Goal: Information Seeking & Learning: Learn about a topic

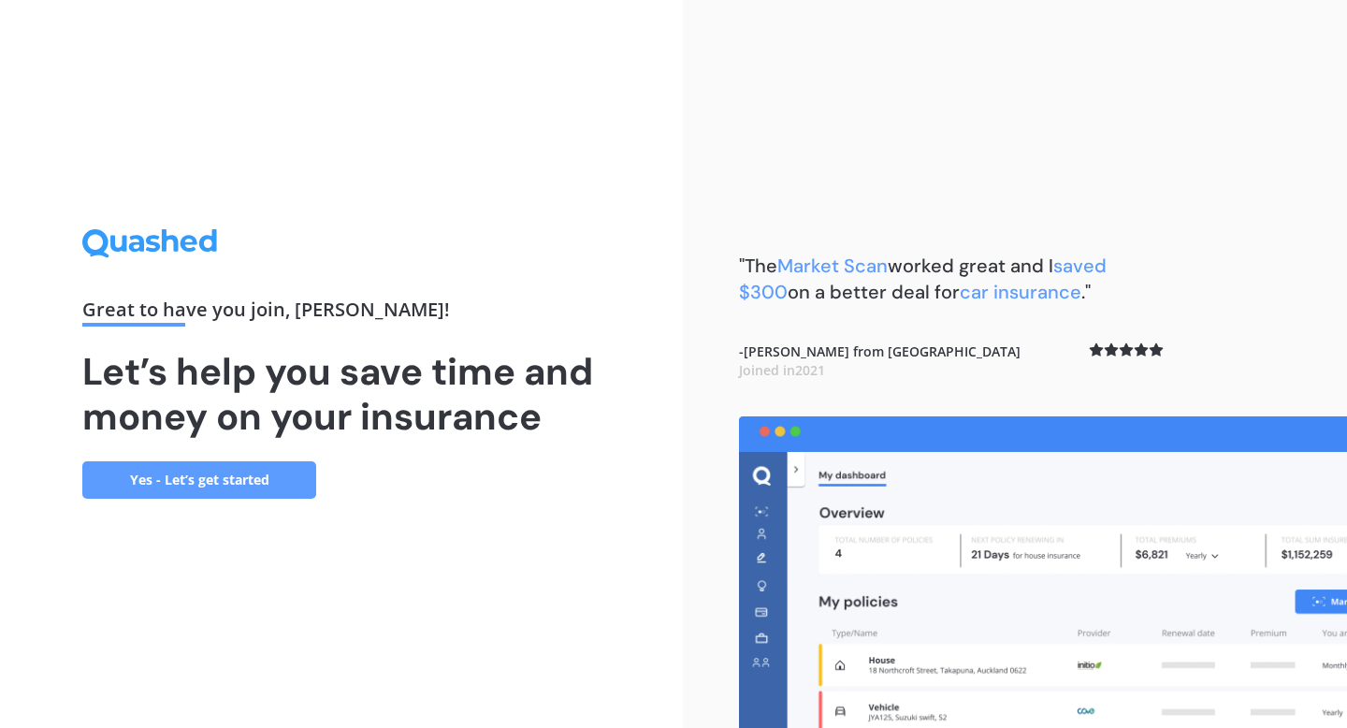
click at [266, 481] on link "Yes - Let’s get started" at bounding box center [199, 479] width 234 height 37
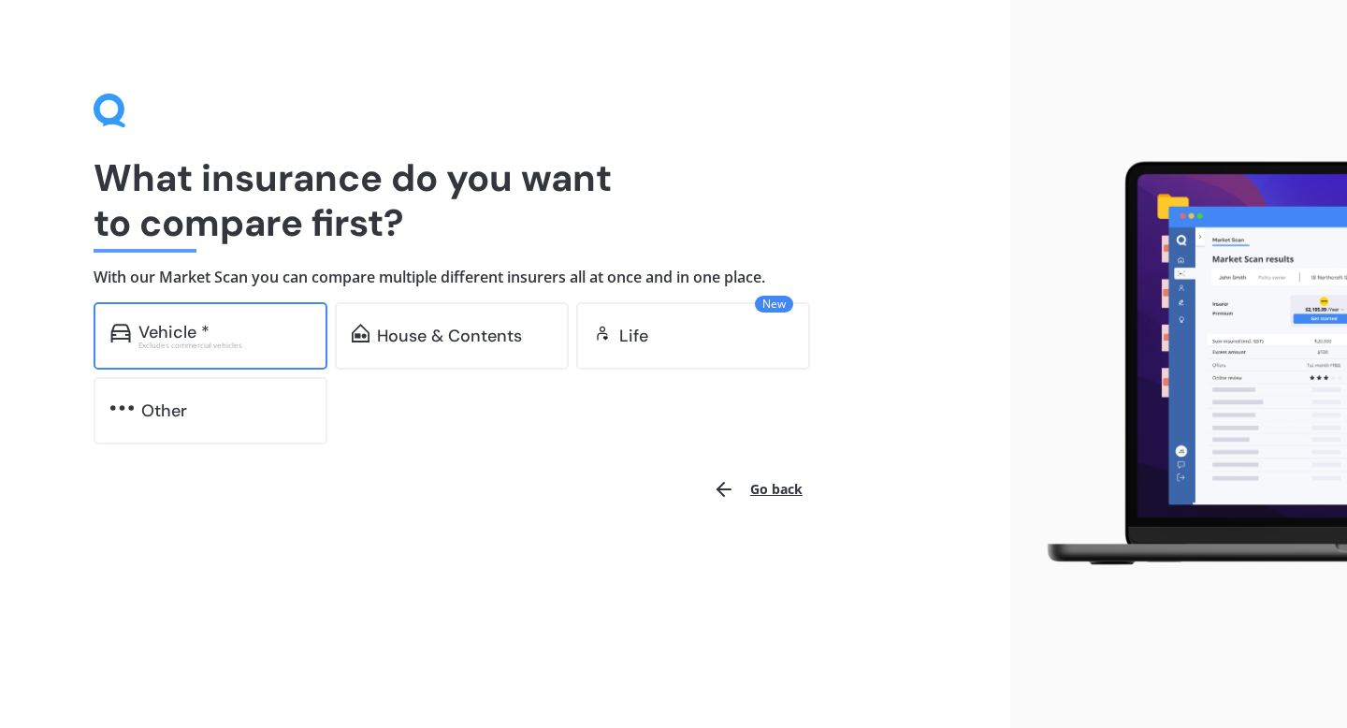
click at [236, 341] on div "Excludes commercial vehicles" at bounding box center [224, 344] width 172 height 7
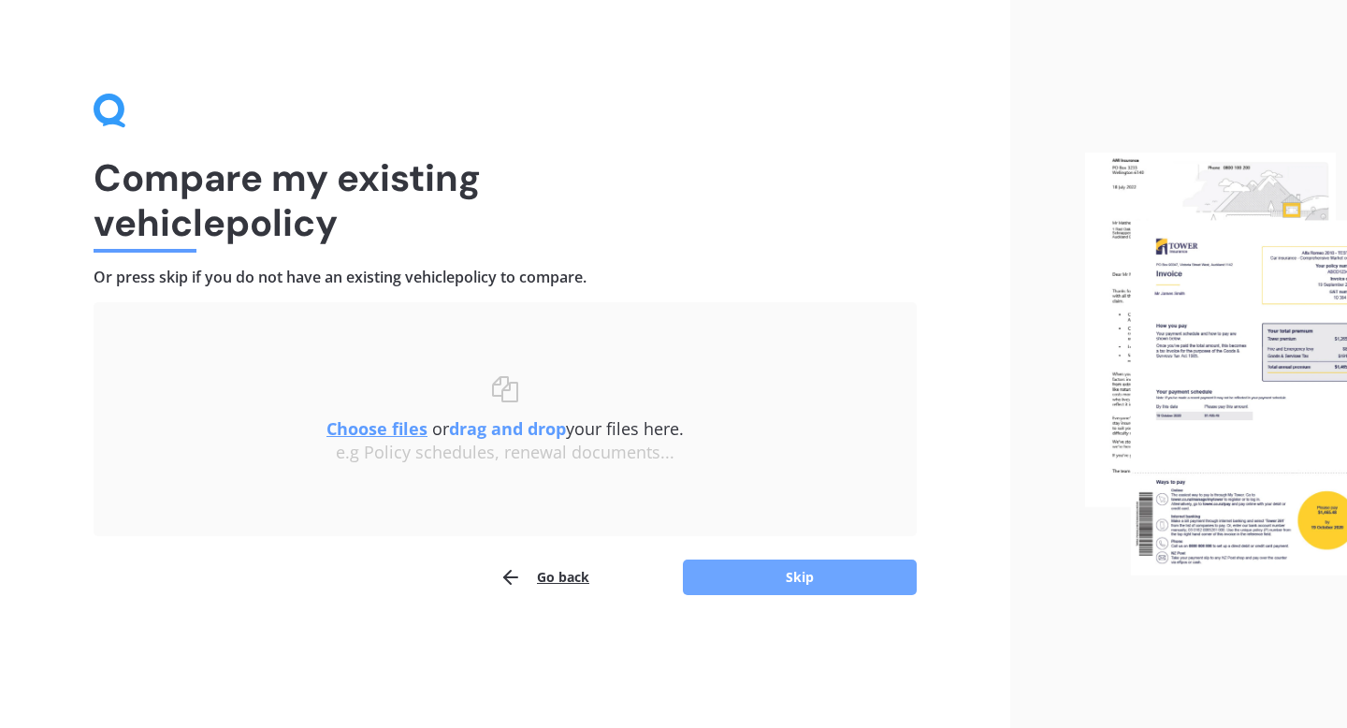
click at [731, 582] on button "Skip" at bounding box center [800, 577] width 234 height 36
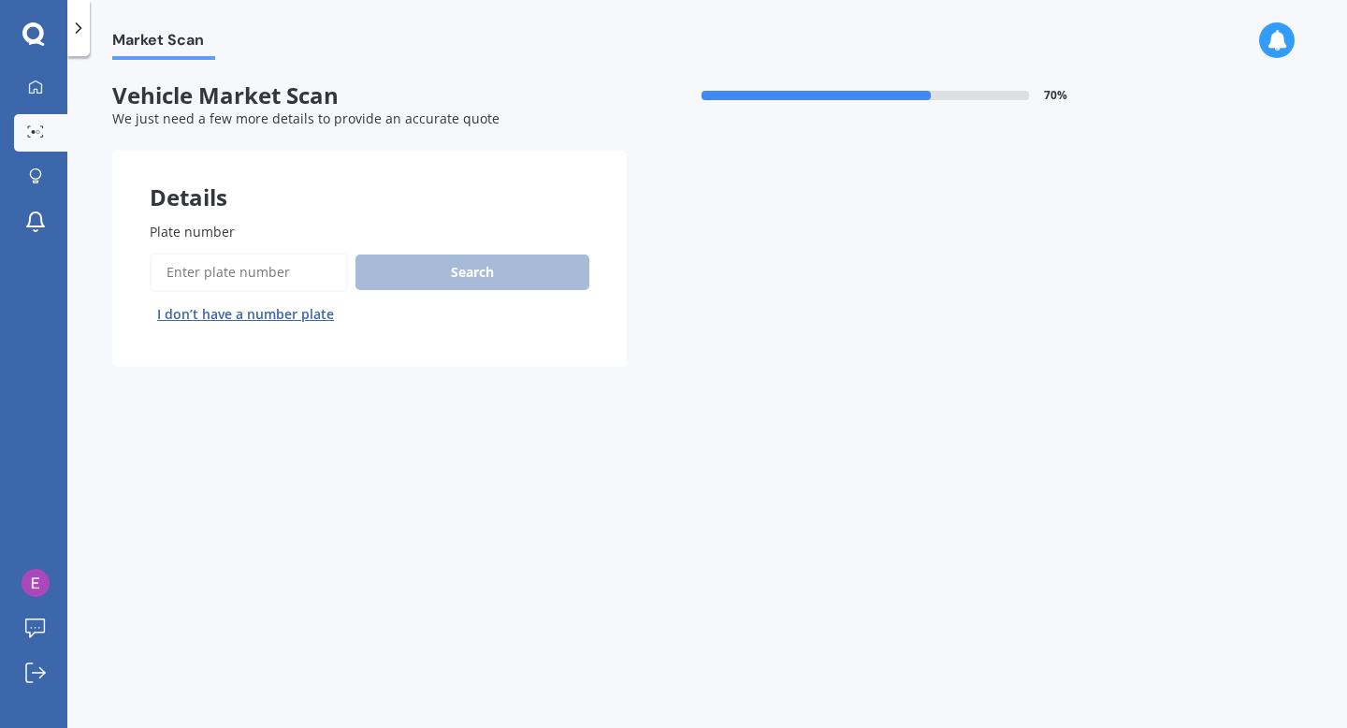
click at [251, 279] on input "Plate number" at bounding box center [249, 272] width 198 height 39
type input "HBN966"
click at [389, 295] on div "Search I don’t have a number plate" at bounding box center [370, 291] width 440 height 77
click at [383, 274] on button "Search" at bounding box center [472, 272] width 234 height 36
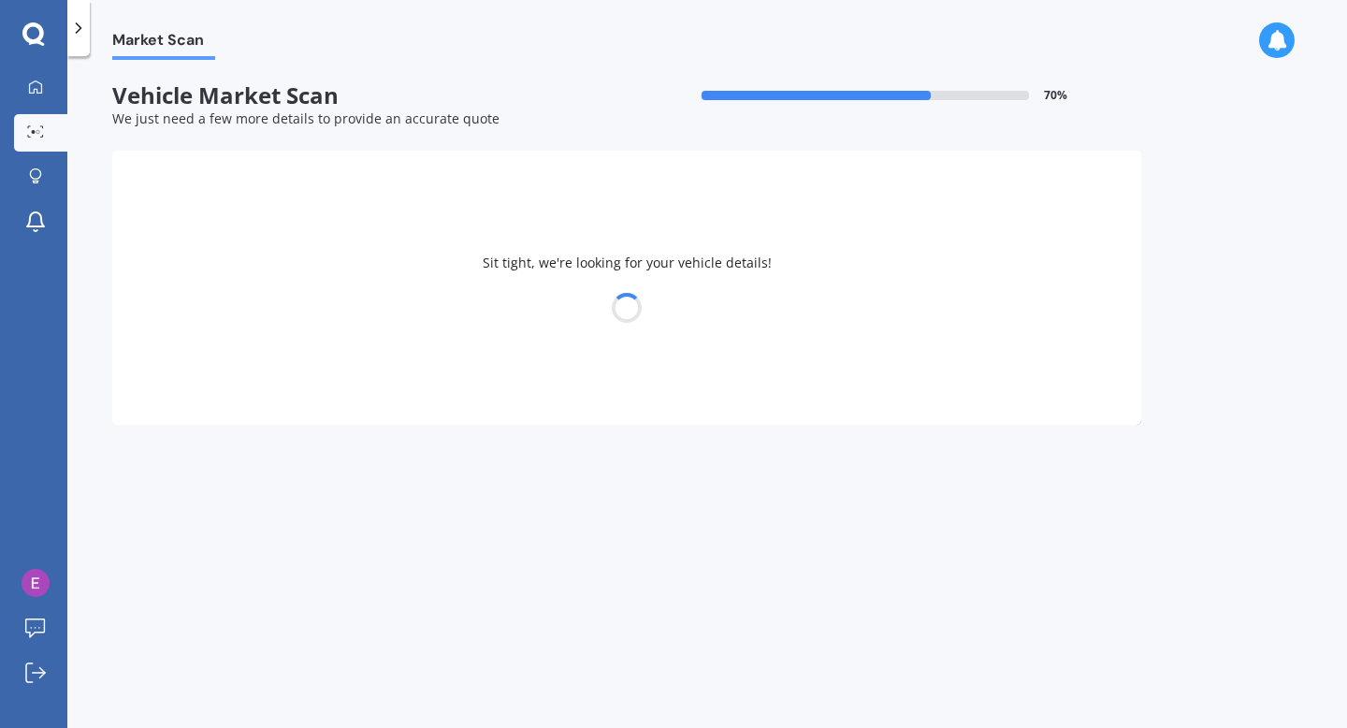
select select "BMW"
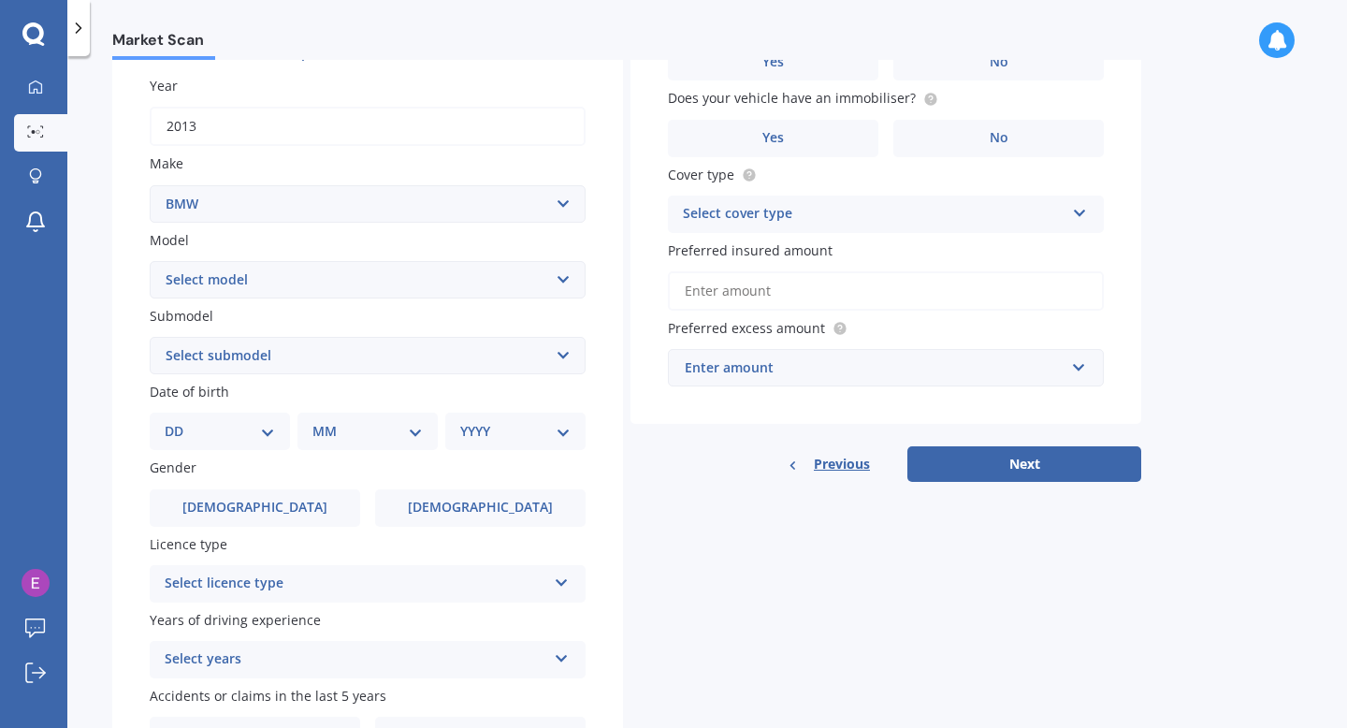
scroll to position [258, 0]
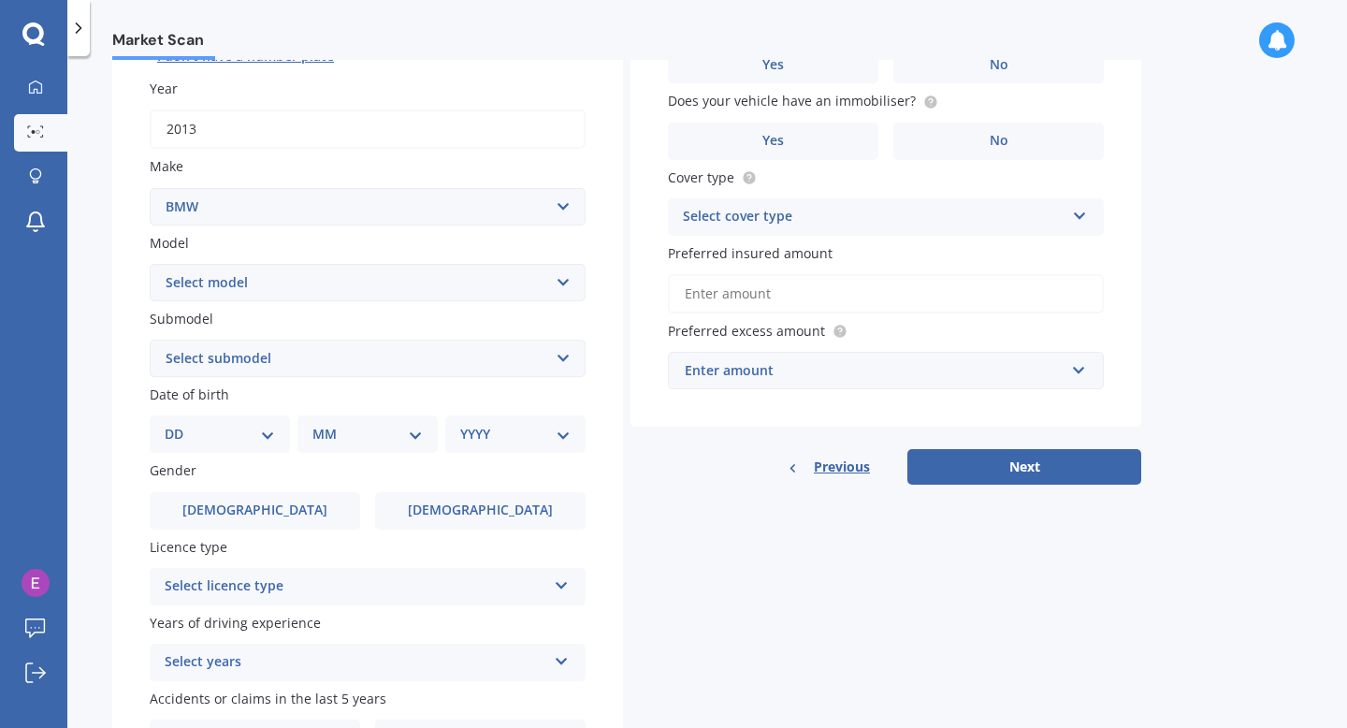
click at [276, 666] on div "Select years" at bounding box center [356, 662] width 382 height 22
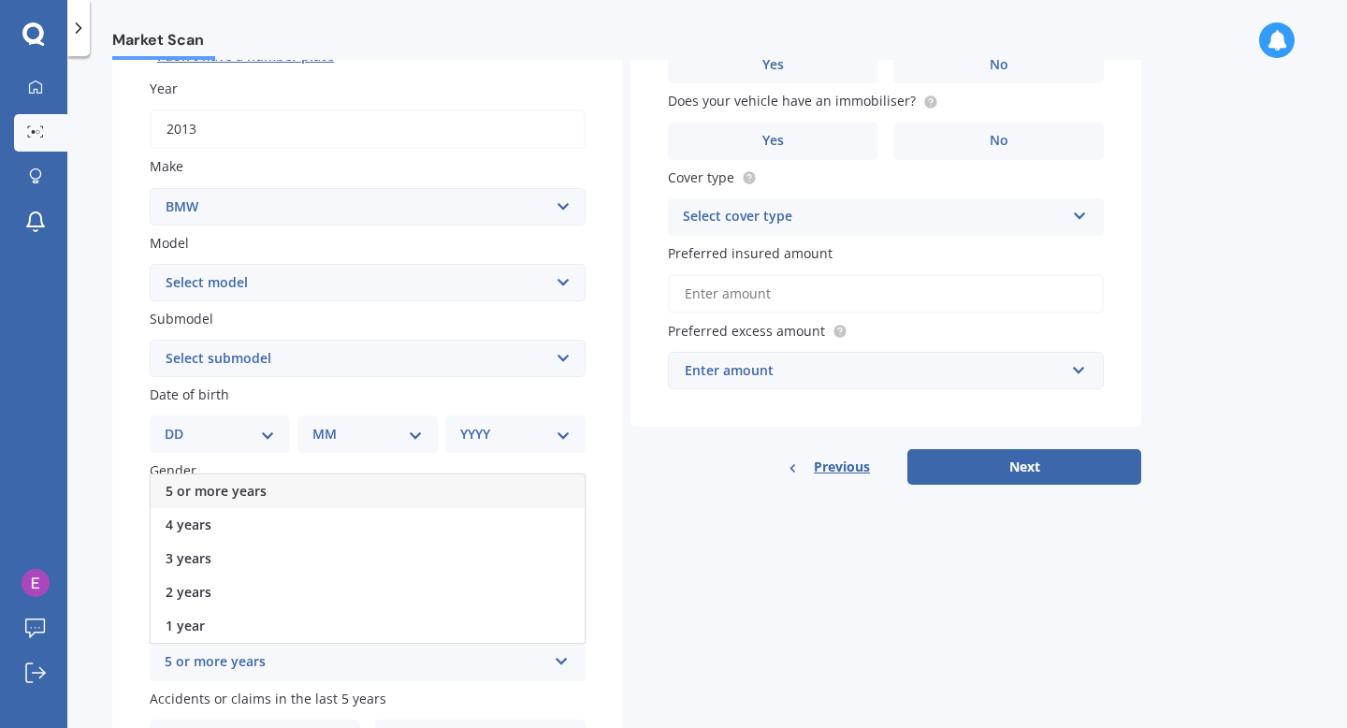
click at [126, 613] on div "Plate number Search I don’t have a number plate Year [DATE] Make Select make AC…" at bounding box center [367, 360] width 511 height 869
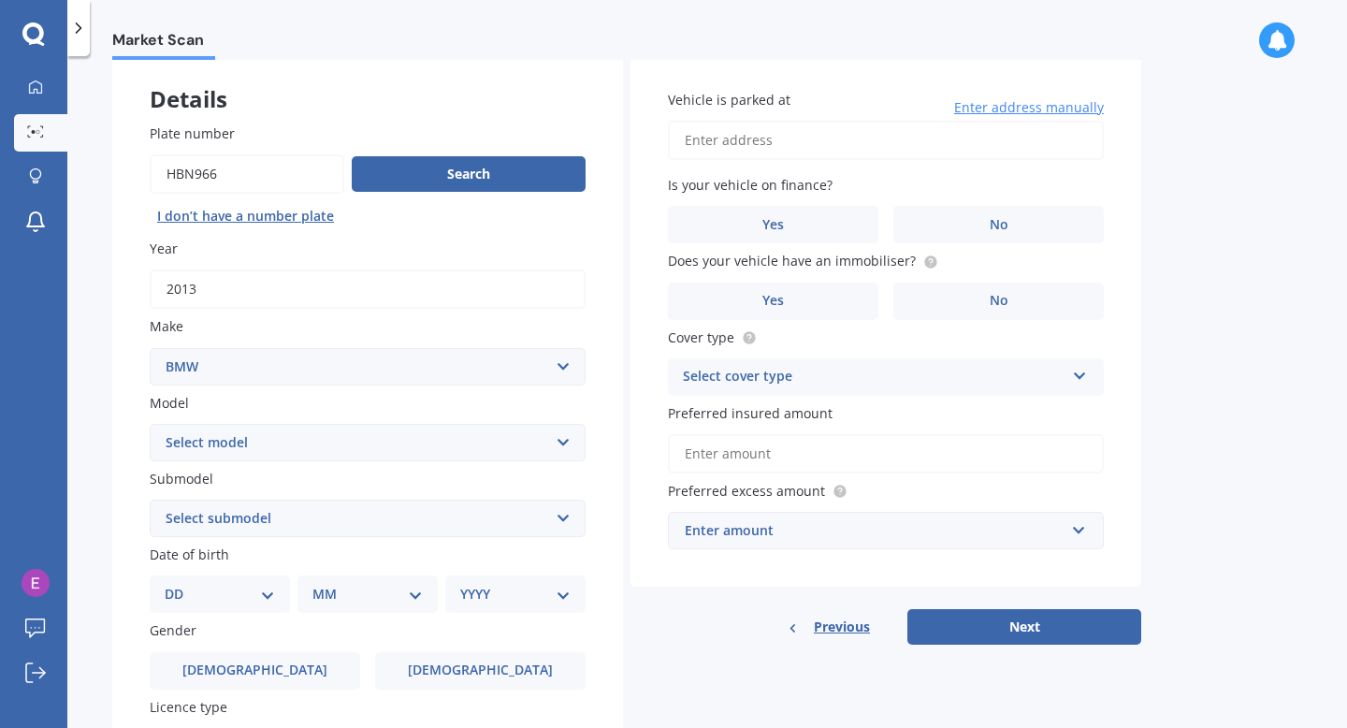
scroll to position [0, 0]
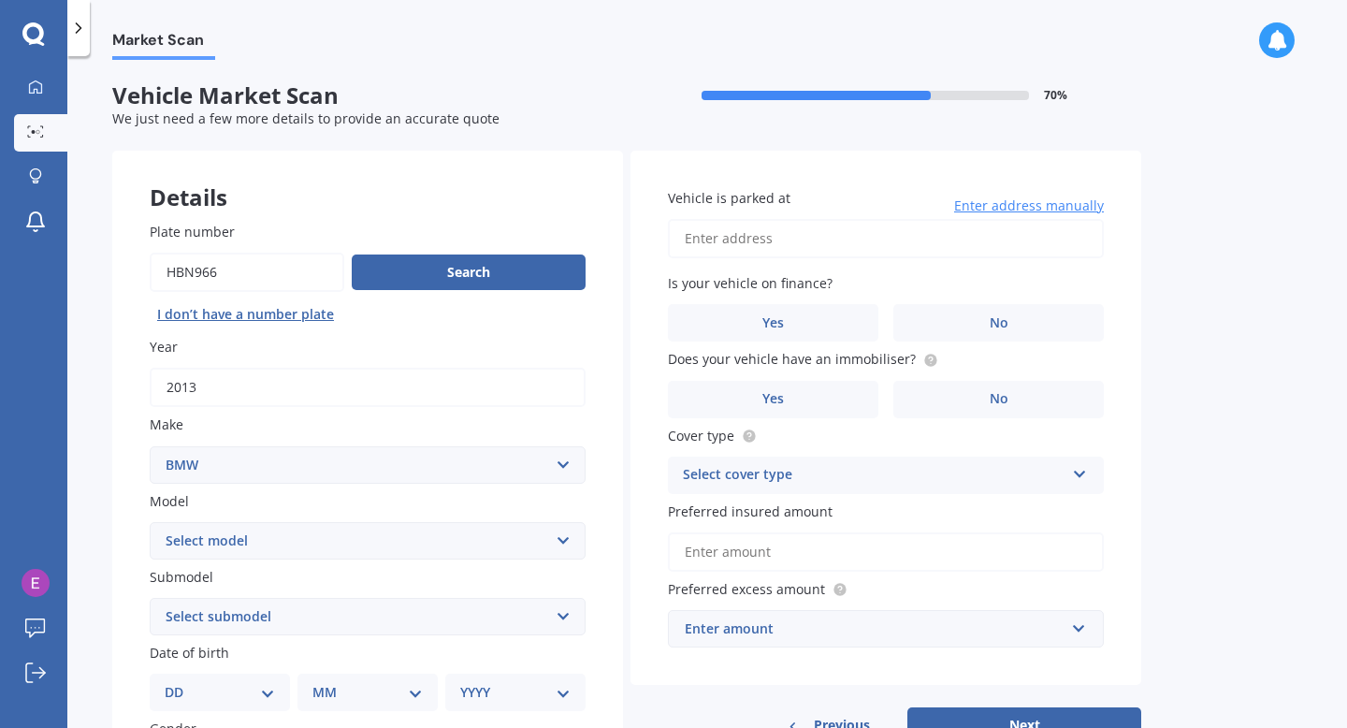
click at [167, 618] on select "Select submodel" at bounding box center [368, 616] width 436 height 37
click at [199, 542] on select "Select model 116 116I 118 118D 120 130 218D 220I 225 250 316 318 320 320 i 323 …" at bounding box center [368, 540] width 436 height 37
click at [37, 177] on icon at bounding box center [35, 176] width 13 height 16
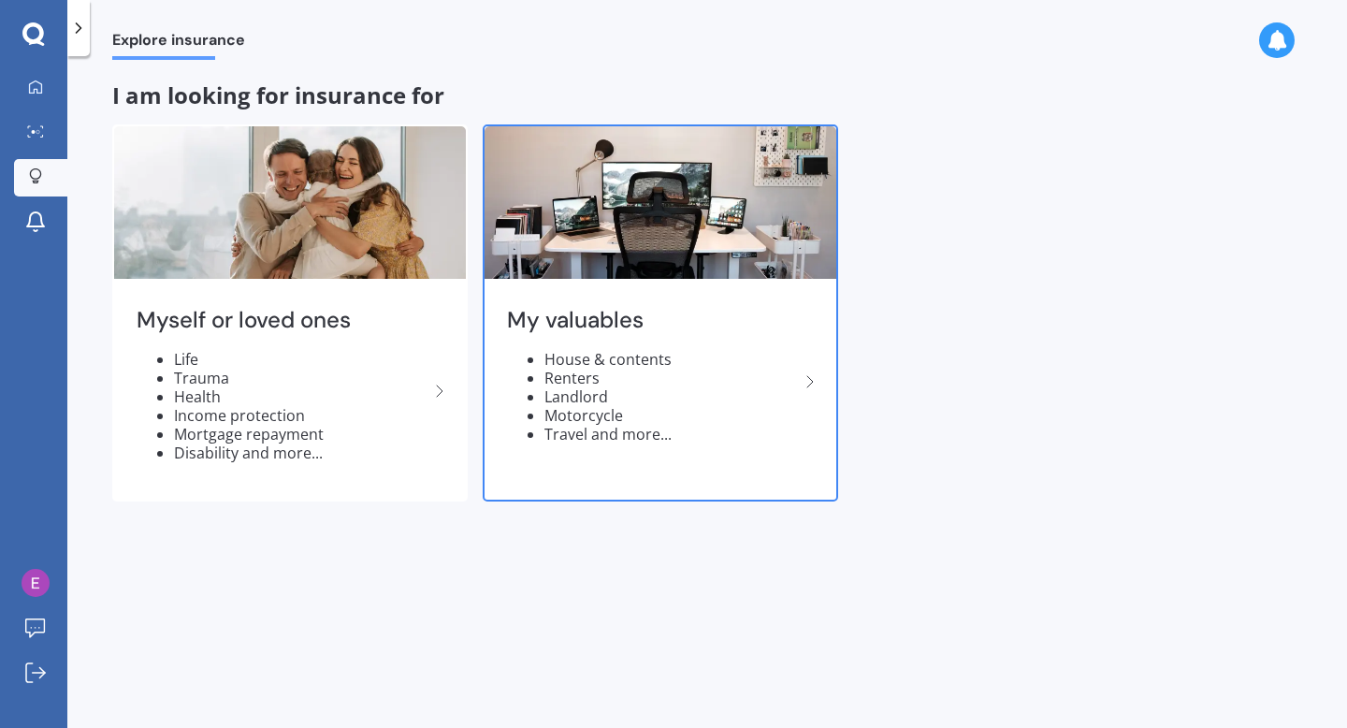
click at [546, 321] on h2 "My valuables" at bounding box center [653, 320] width 292 height 29
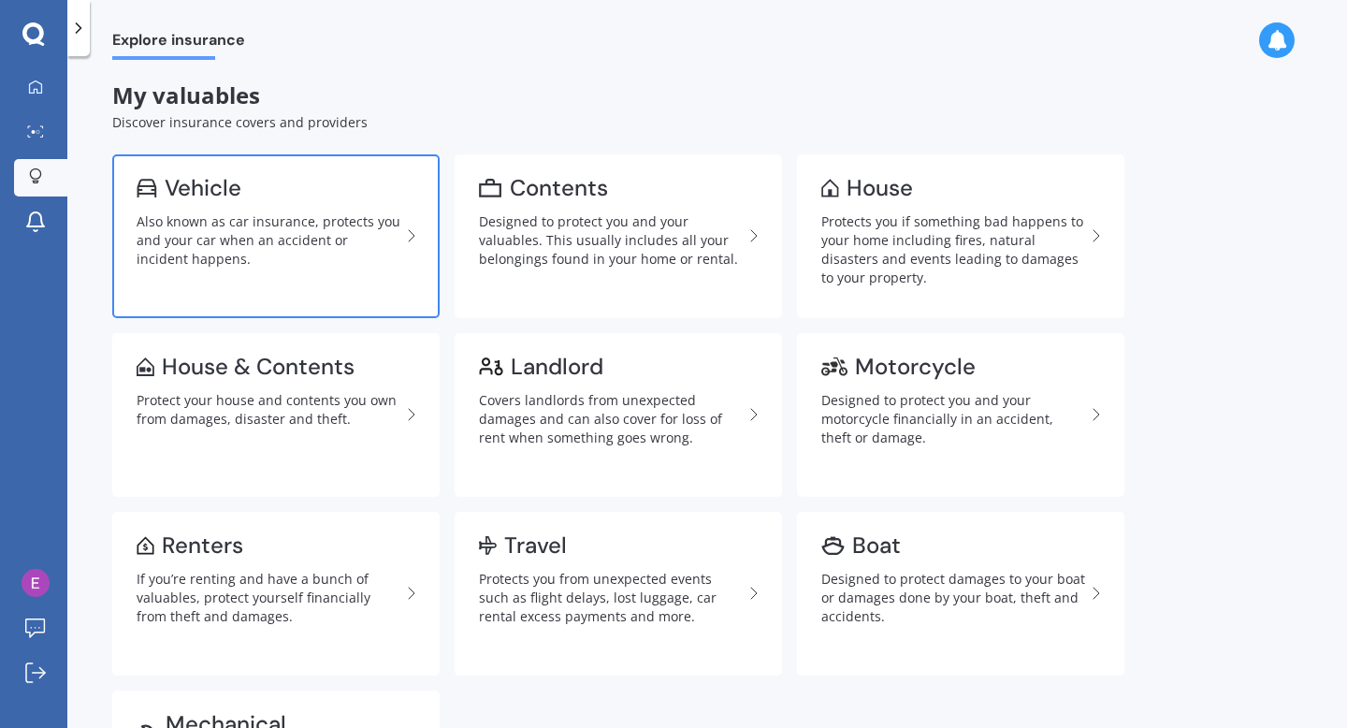
click at [348, 253] on div "Also known as car insurance, protects you and your car when an accident or inci…" at bounding box center [269, 240] width 264 height 56
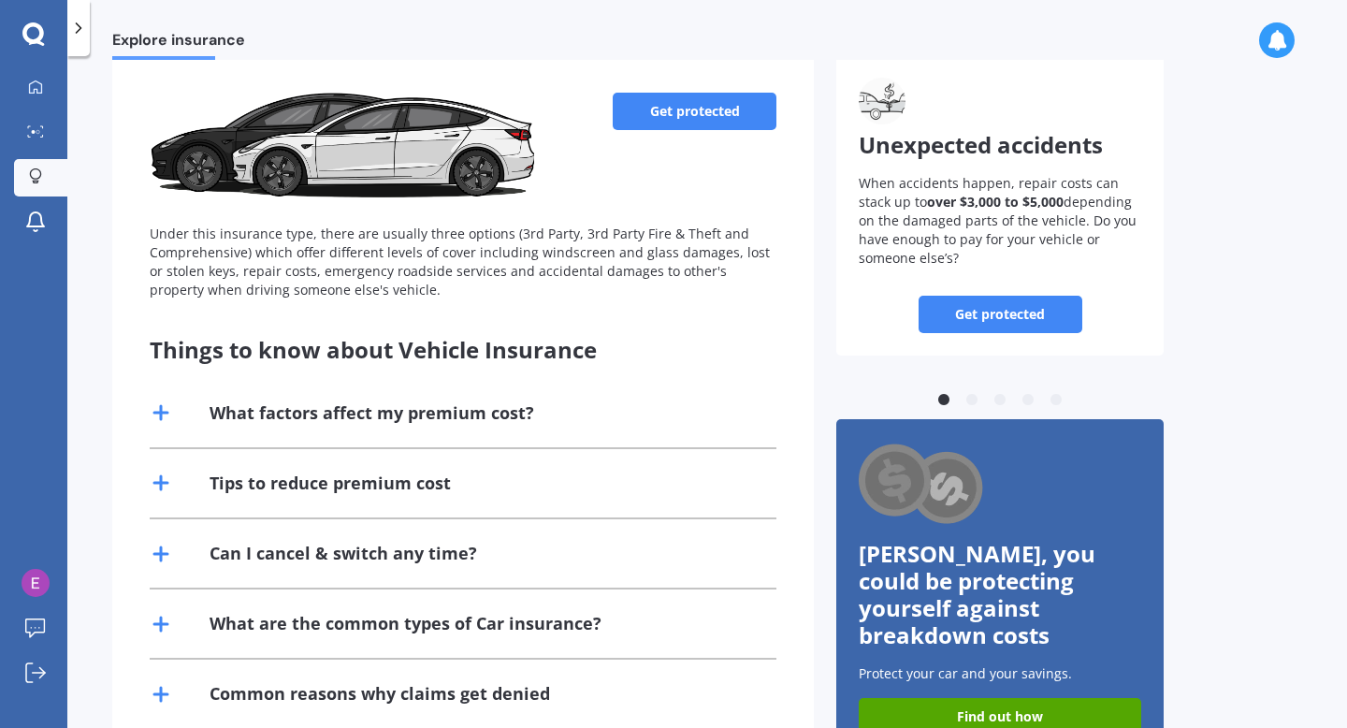
scroll to position [148, 0]
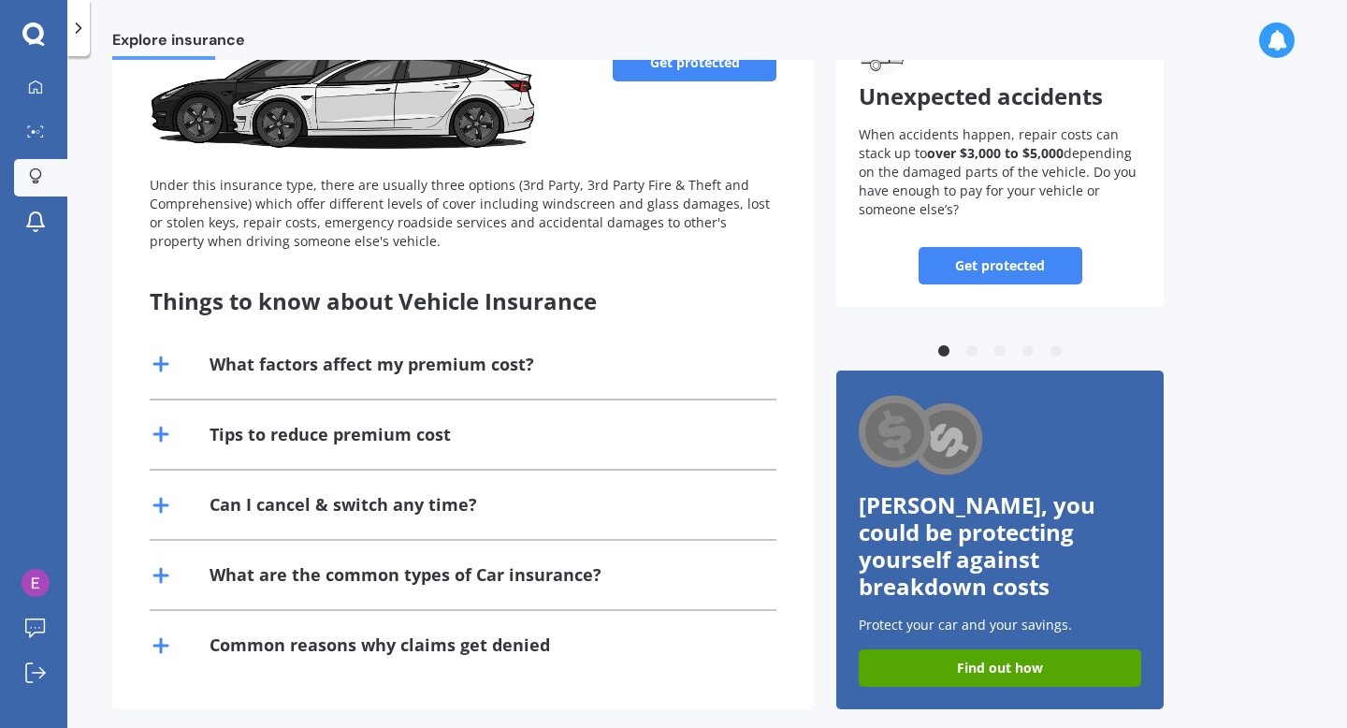
click at [329, 353] on div "What factors affect my premium cost?" at bounding box center [372, 364] width 325 height 23
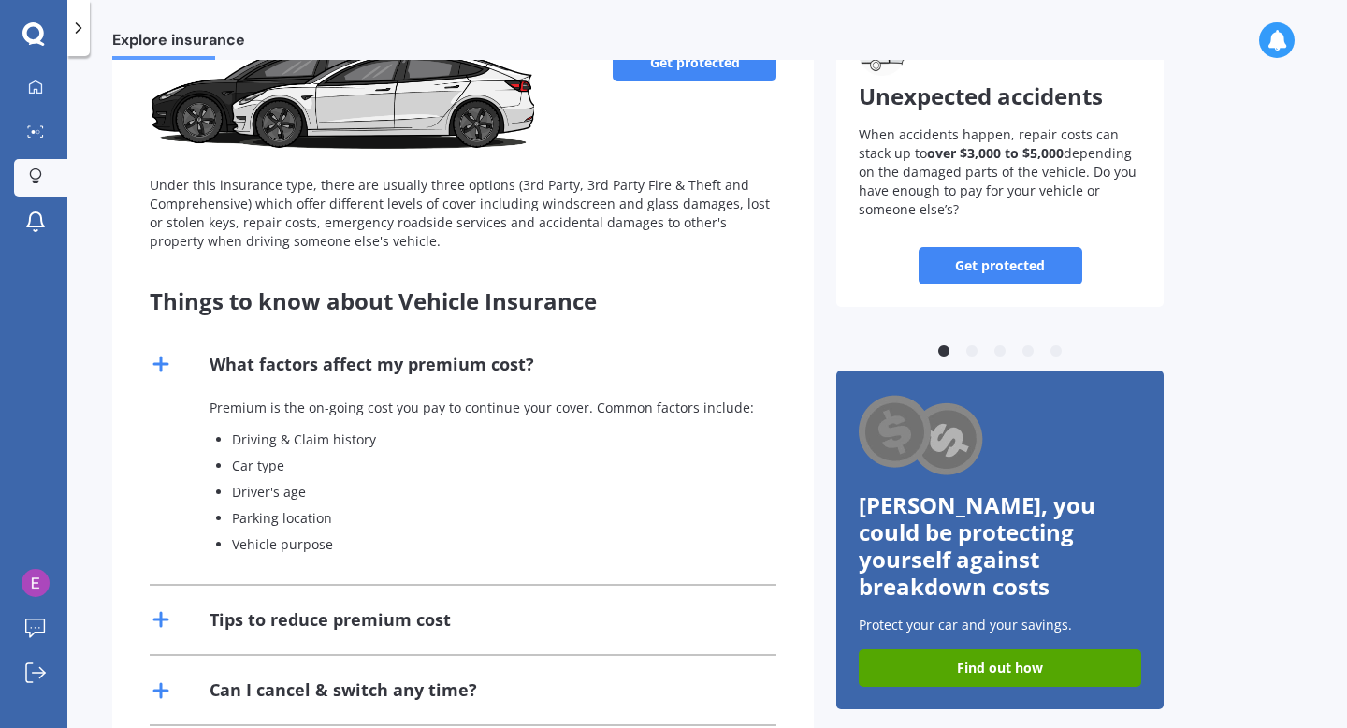
click at [317, 603] on div "Tips to reduce premium cost" at bounding box center [463, 620] width 627 height 68
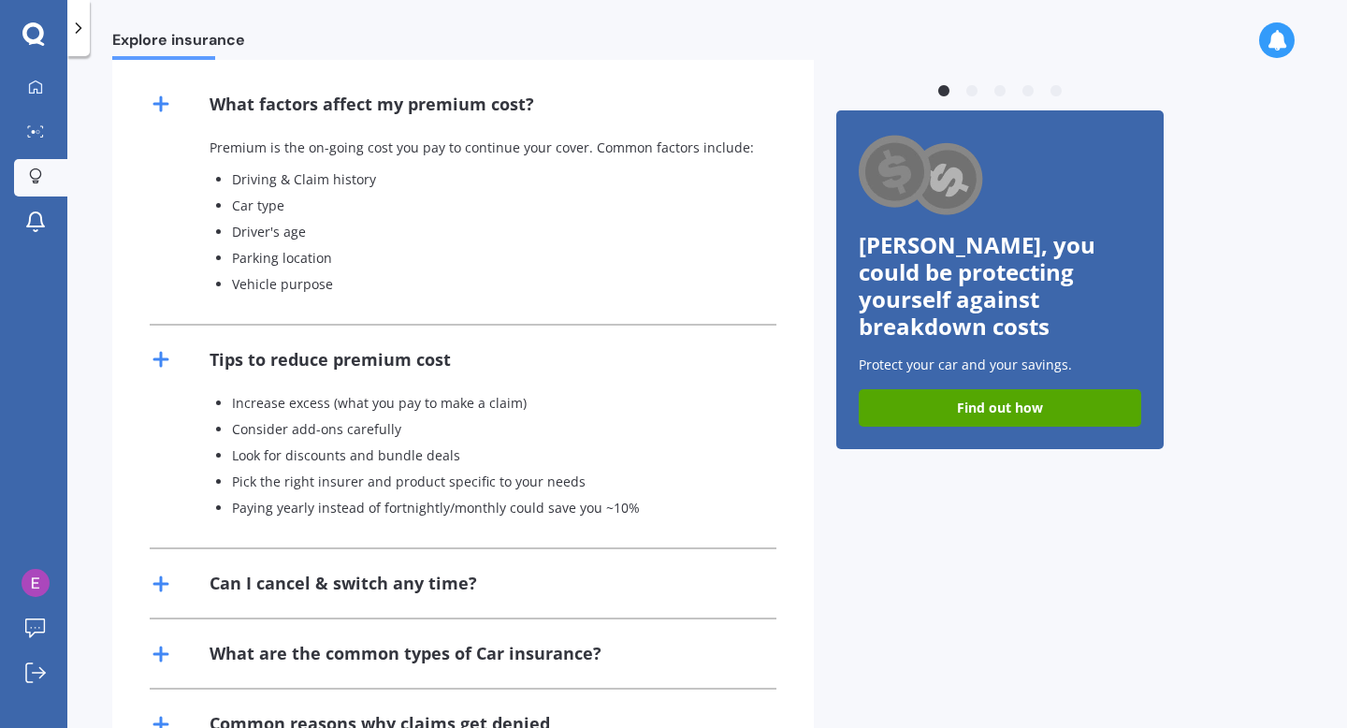
click at [317, 603] on div "Can I cancel & switch any time?" at bounding box center [463, 583] width 627 height 68
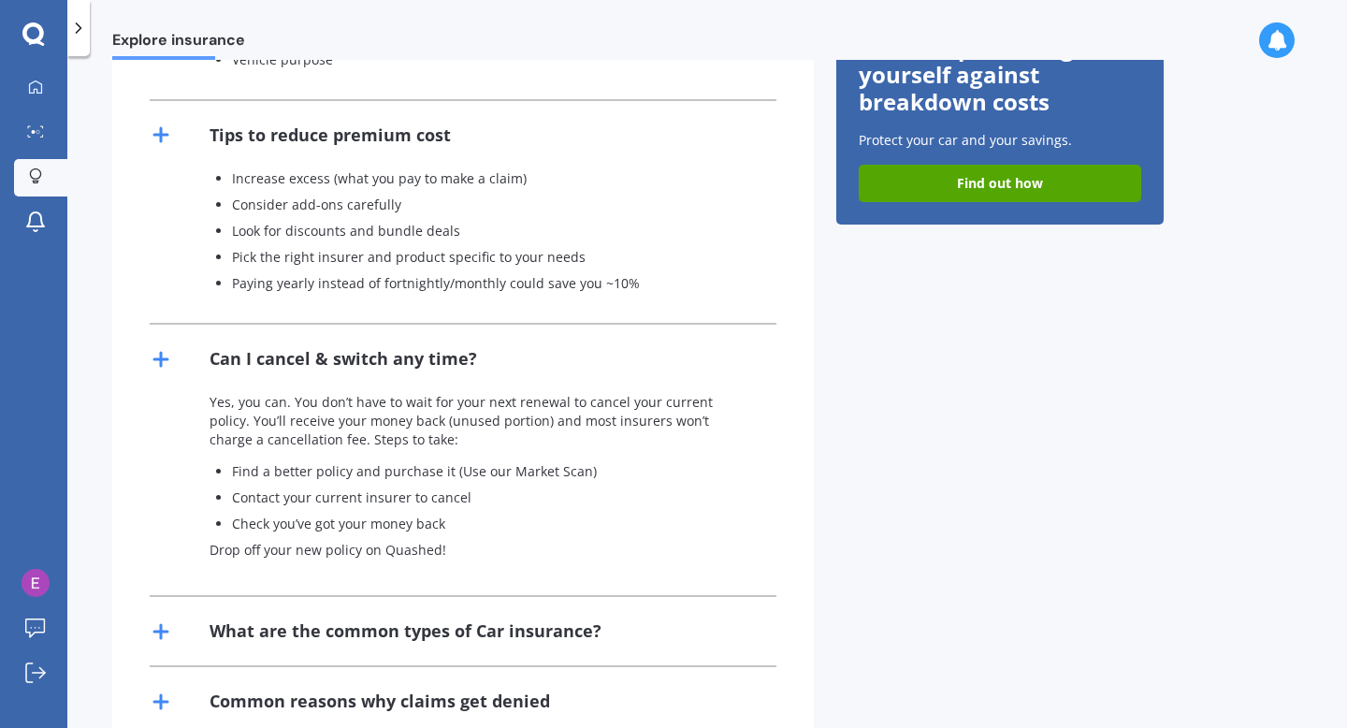
scroll to position [688, 0]
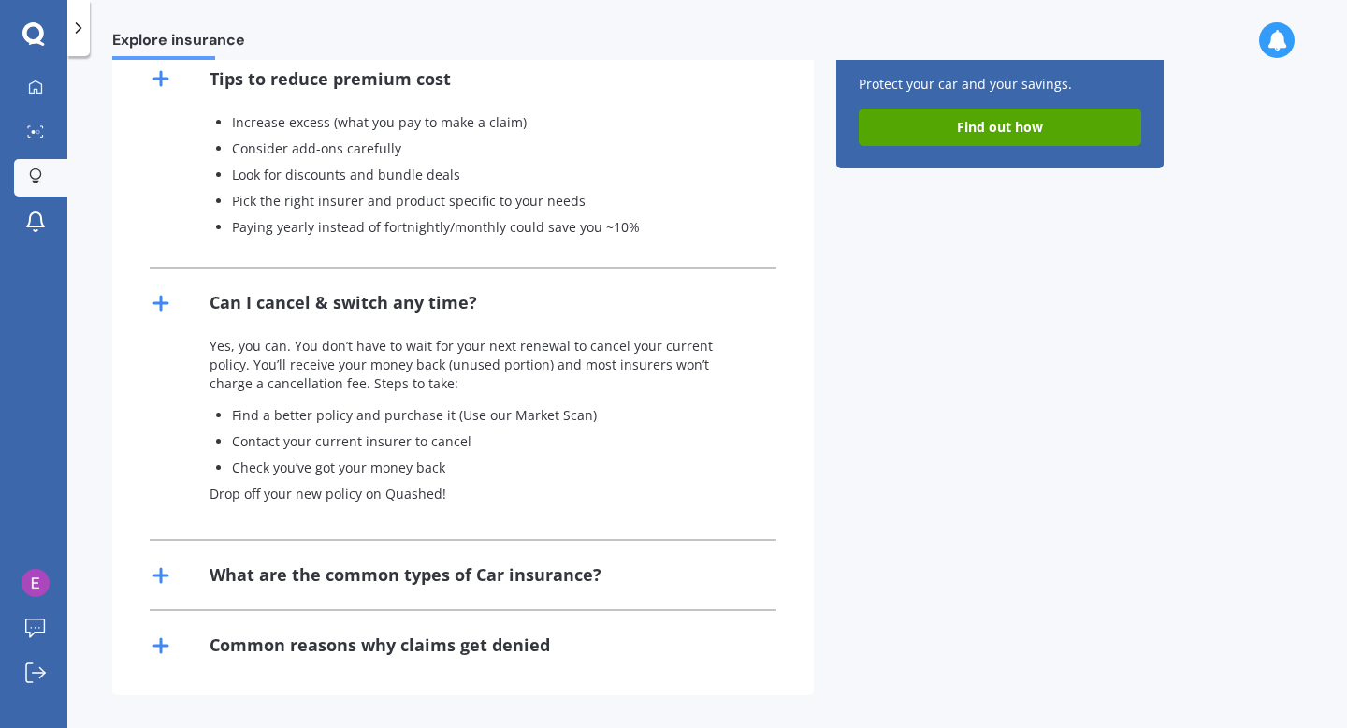
click at [306, 569] on div "What are the common types of Car insurance?" at bounding box center [406, 574] width 392 height 23
